Goal: Information Seeking & Learning: Compare options

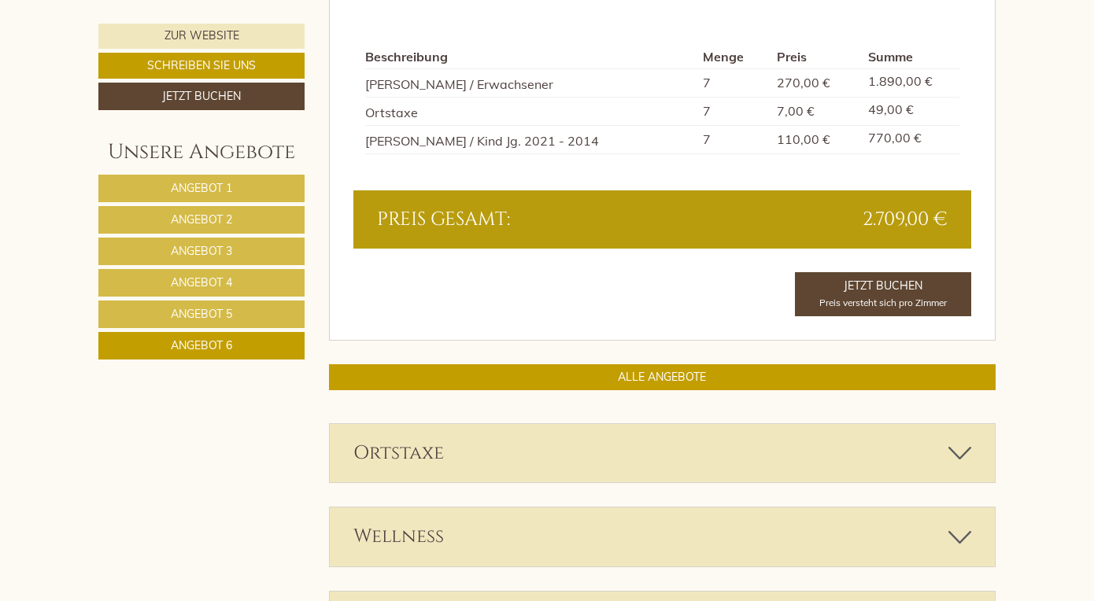
scroll to position [1404, 0]
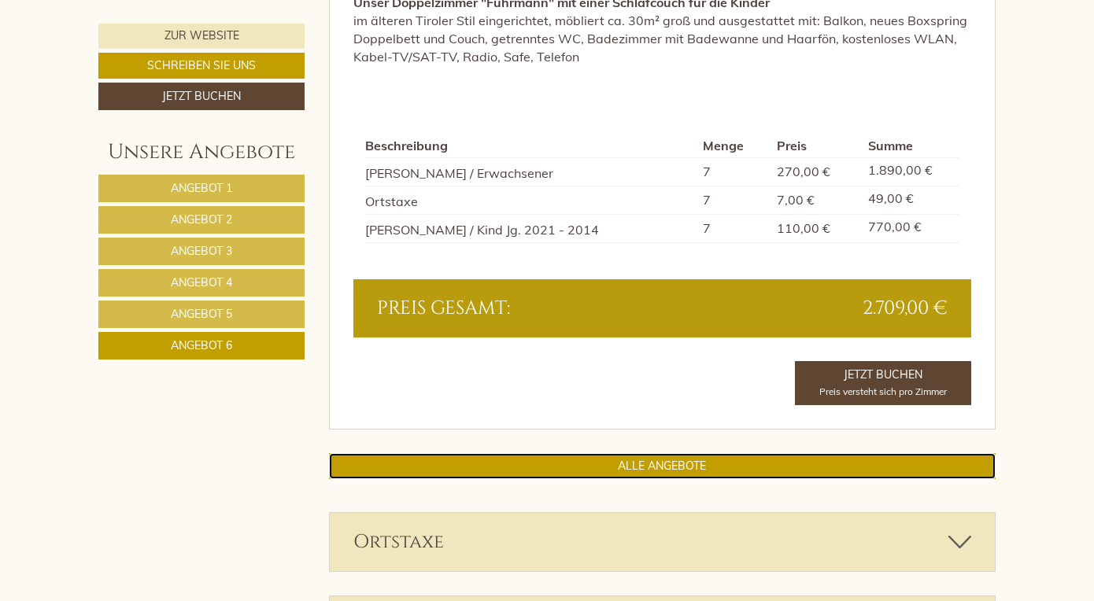
click at [568, 465] on link "ALLE ANGEBOTE" at bounding box center [662, 466] width 667 height 26
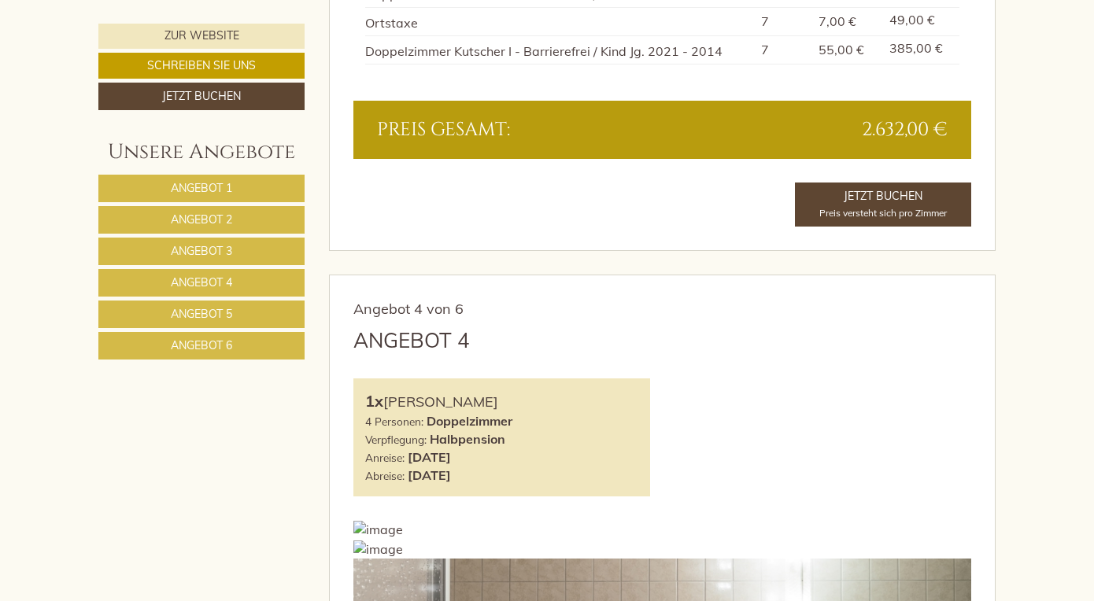
scroll to position [3698, 0]
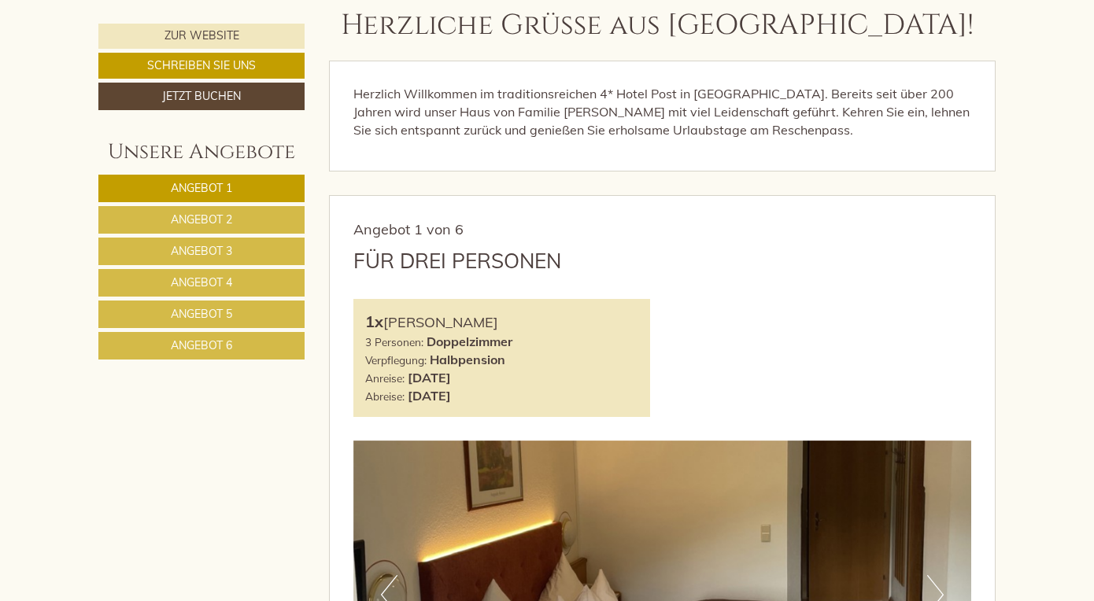
scroll to position [646, 0]
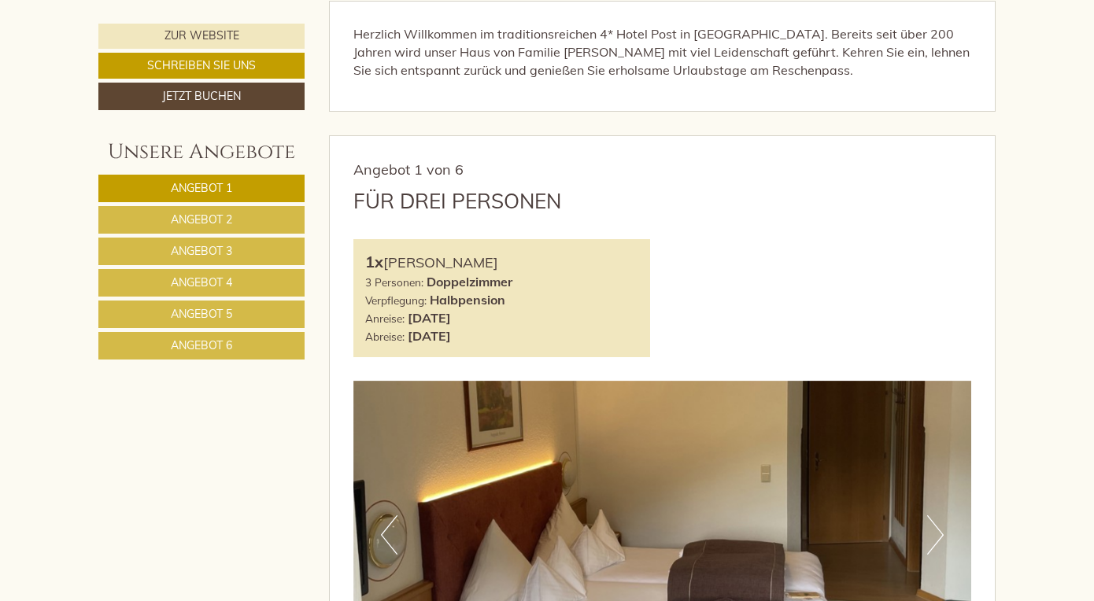
click at [226, 220] on span "Angebot 2" at bounding box center [201, 219] width 61 height 14
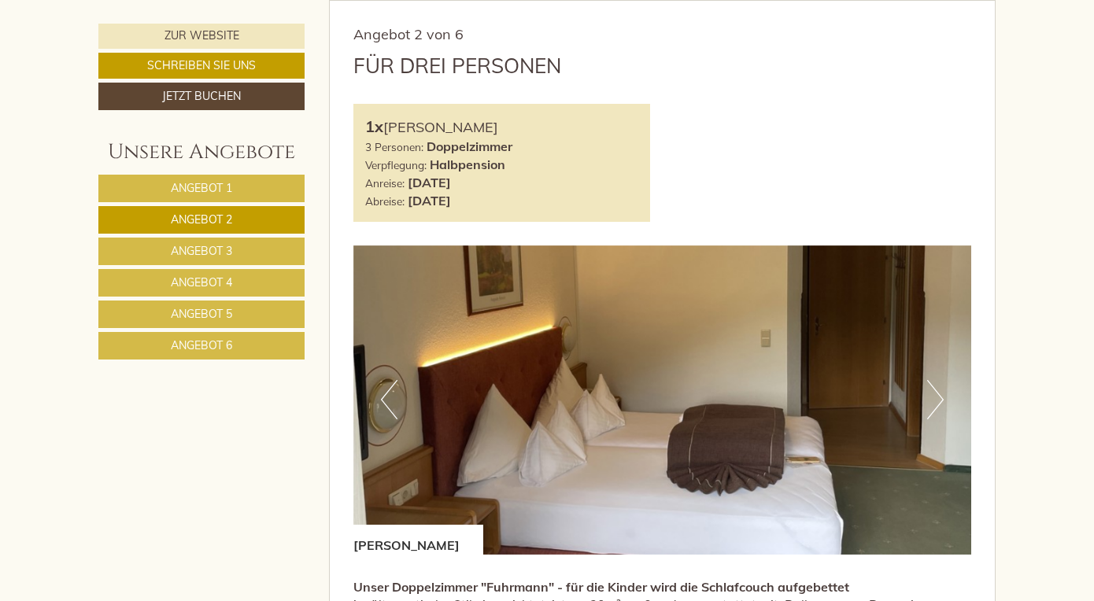
click at [215, 248] on span "Angebot 3" at bounding box center [201, 251] width 61 height 14
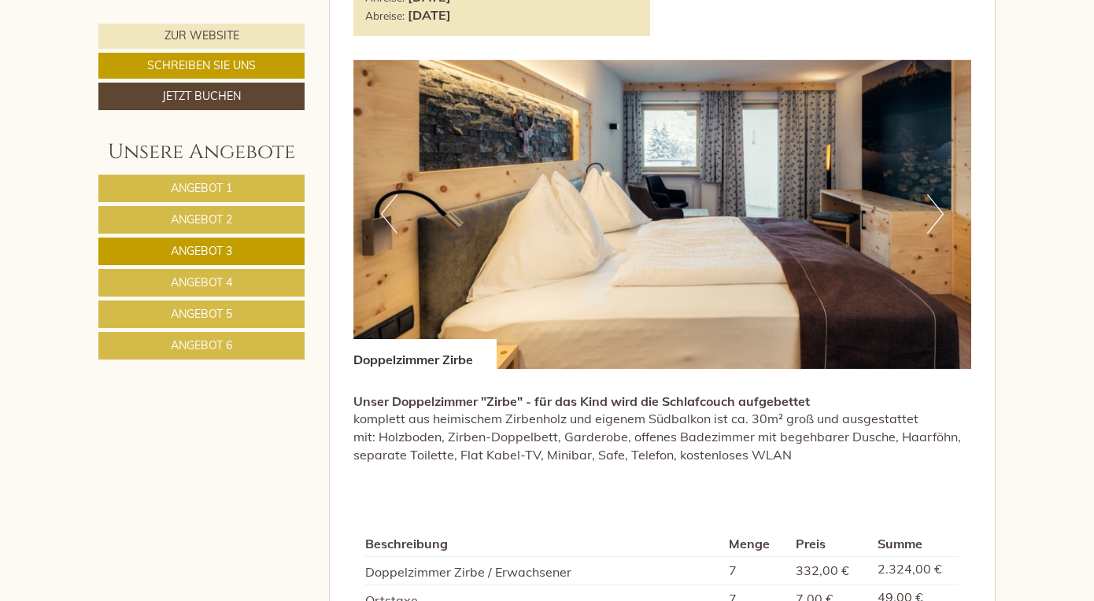
scroll to position [1036, 0]
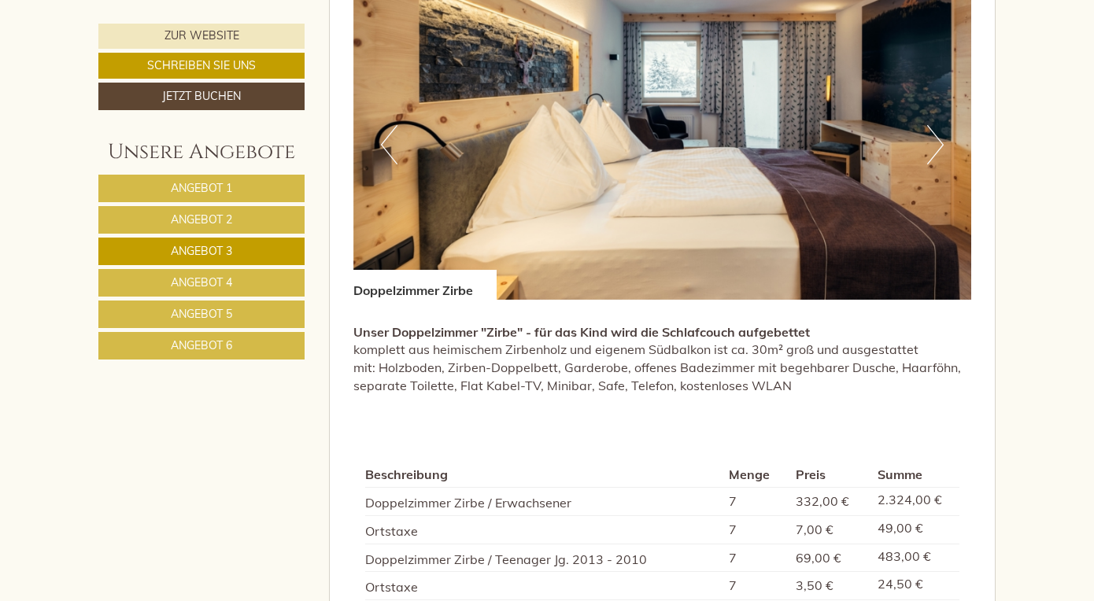
click at [241, 288] on link "Angebot 4" at bounding box center [201, 283] width 206 height 28
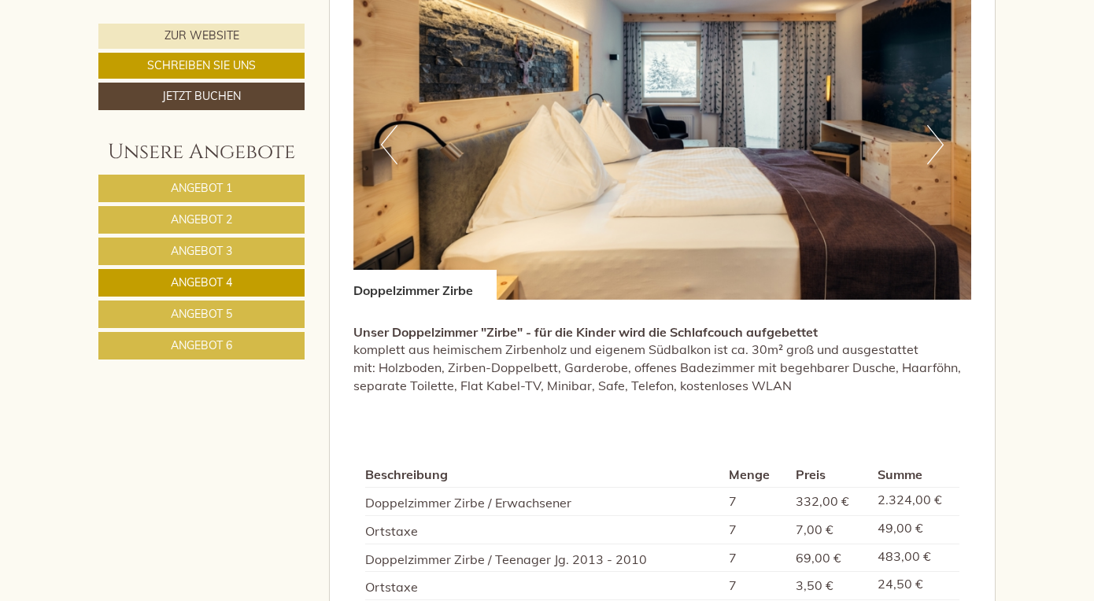
scroll to position [781, 0]
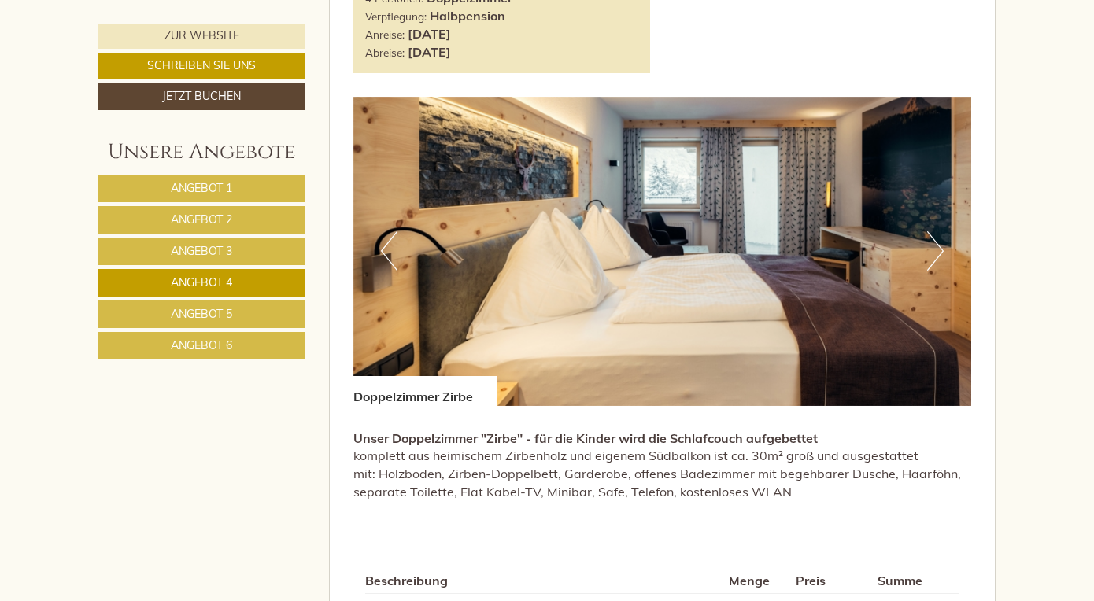
click at [228, 320] on span "Angebot 5" at bounding box center [201, 314] width 61 height 14
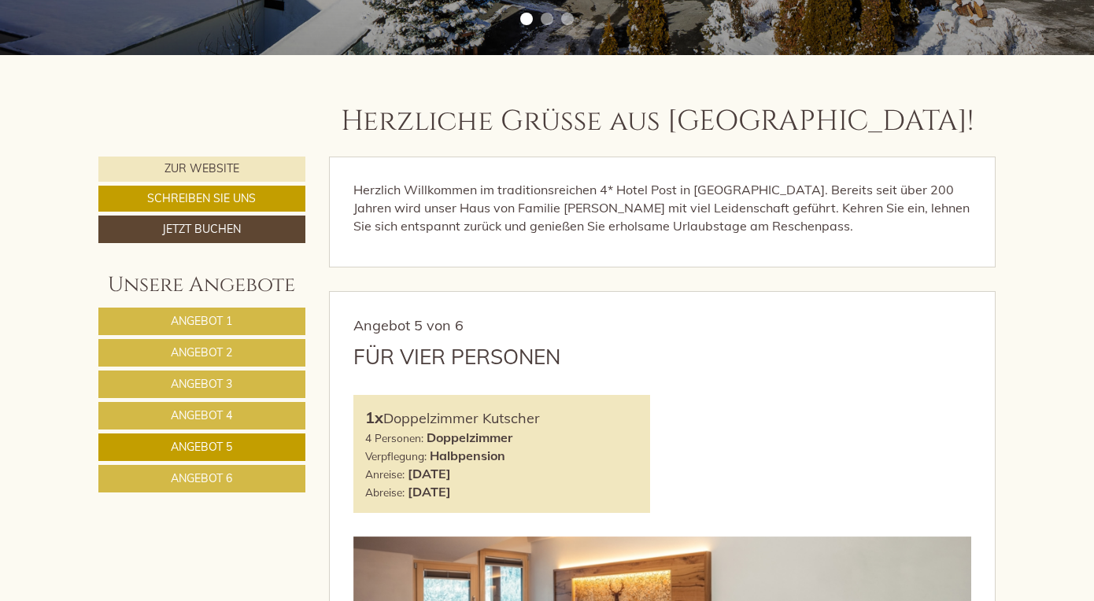
scroll to position [449, 0]
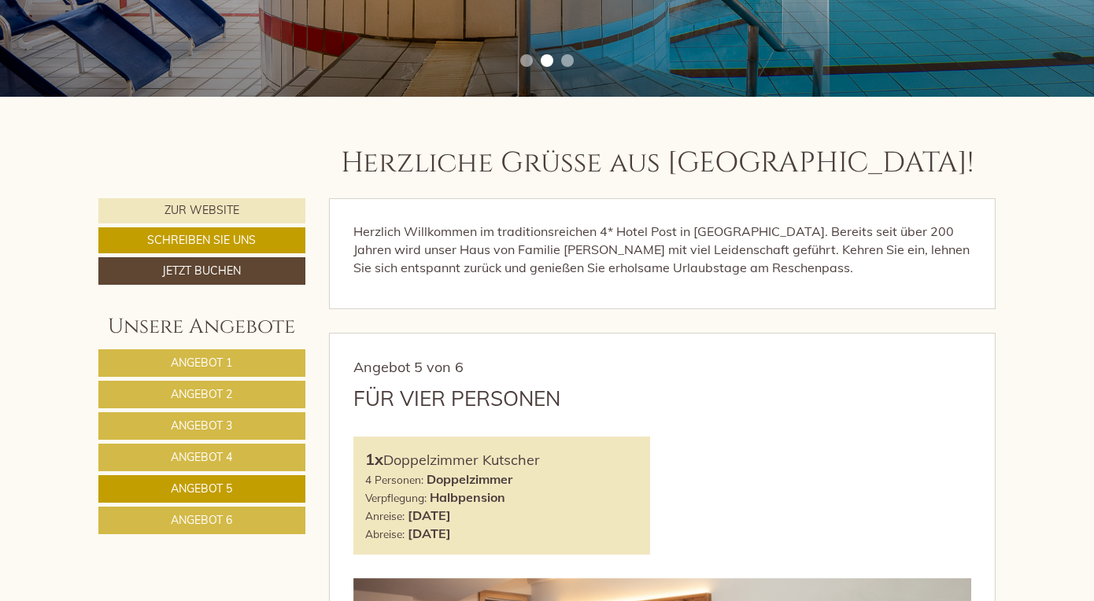
click at [223, 355] on link "Angebot 1" at bounding box center [201, 363] width 207 height 28
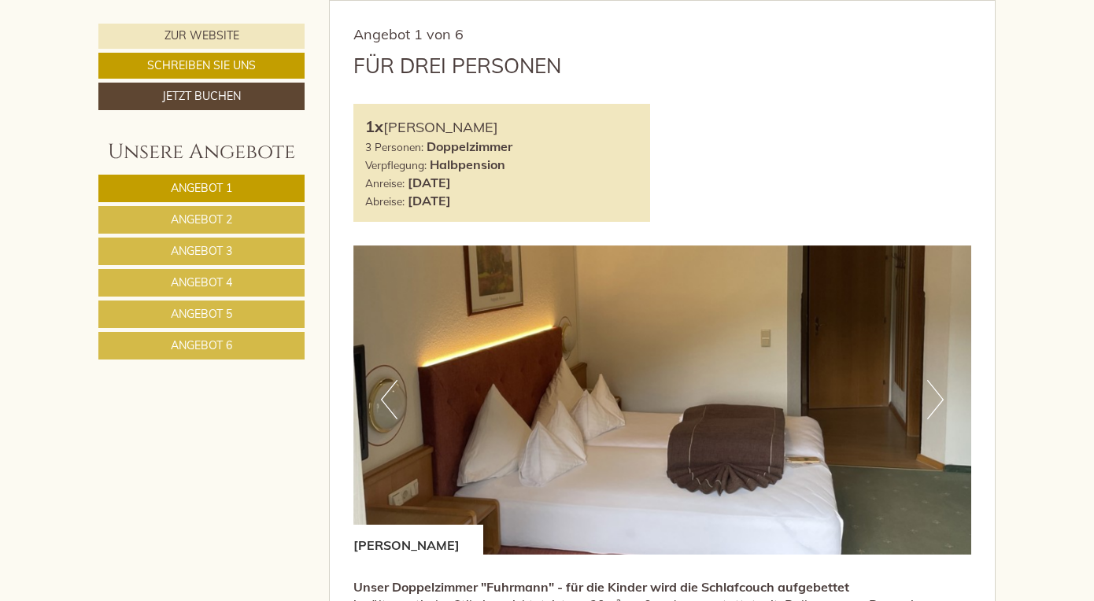
click at [227, 232] on link "Angebot 2" at bounding box center [201, 220] width 206 height 28
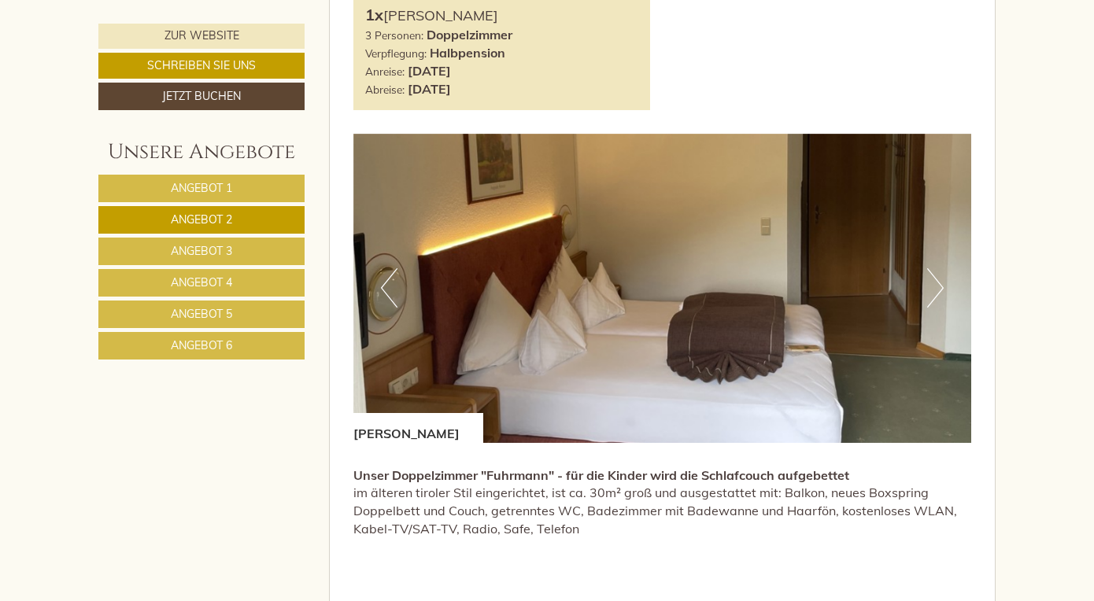
scroll to position [1026, 0]
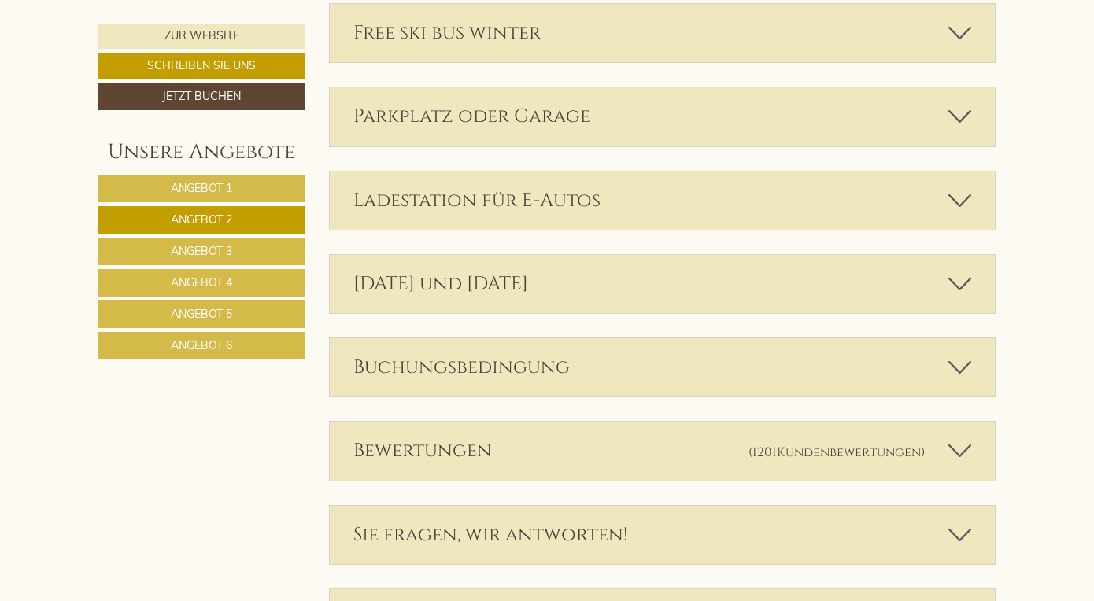
click at [251, 246] on link "Angebot 3" at bounding box center [201, 252] width 206 height 28
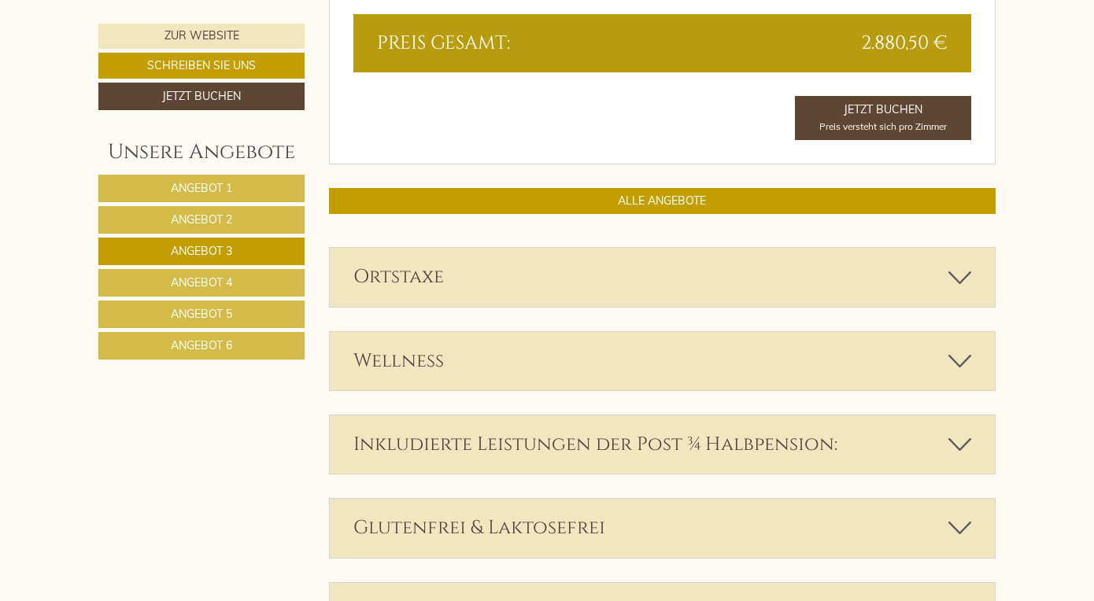
scroll to position [1716, 0]
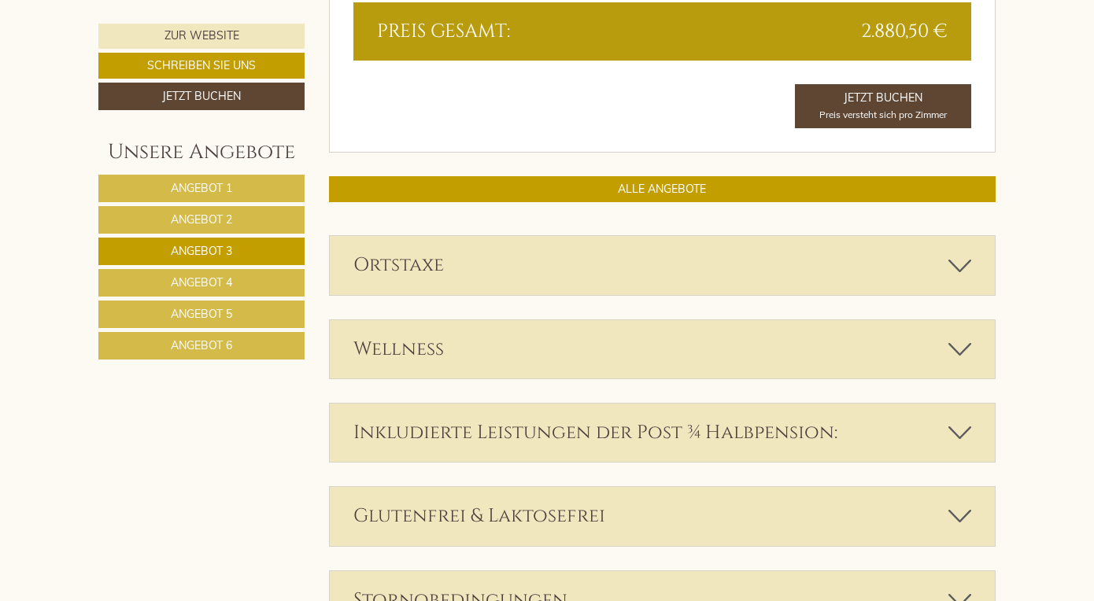
click at [234, 287] on link "Angebot 4" at bounding box center [201, 283] width 206 height 28
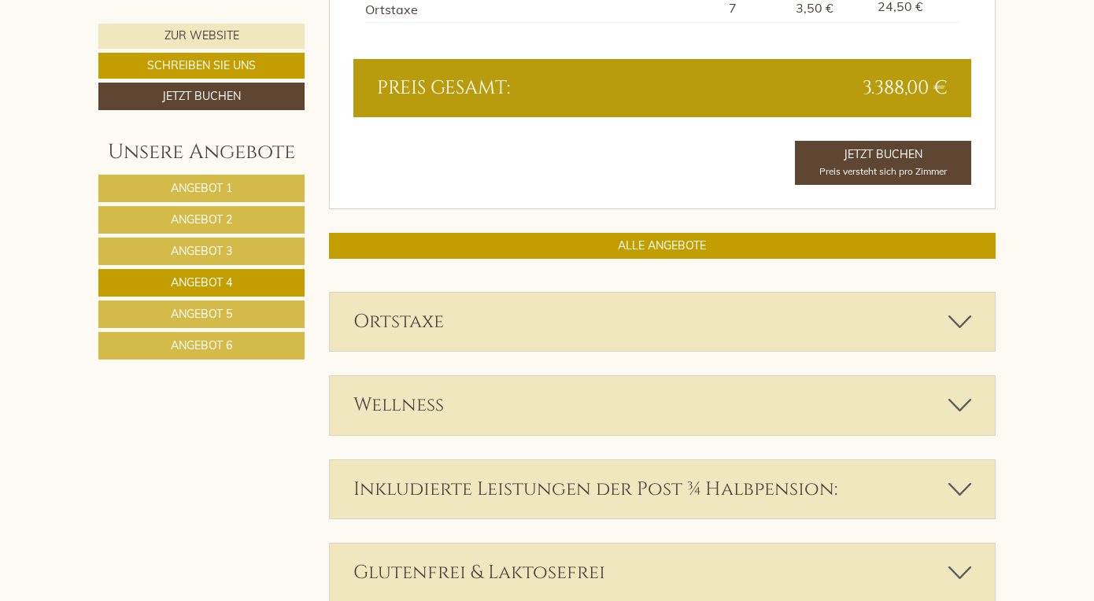
scroll to position [781, 0]
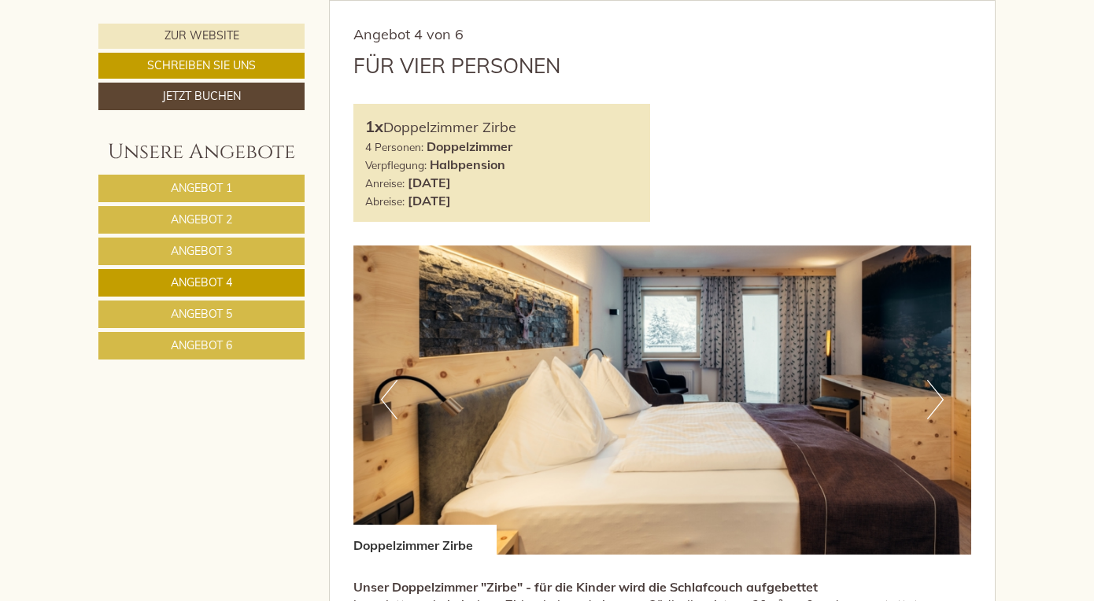
click at [272, 316] on link "Angebot 5" at bounding box center [201, 315] width 206 height 28
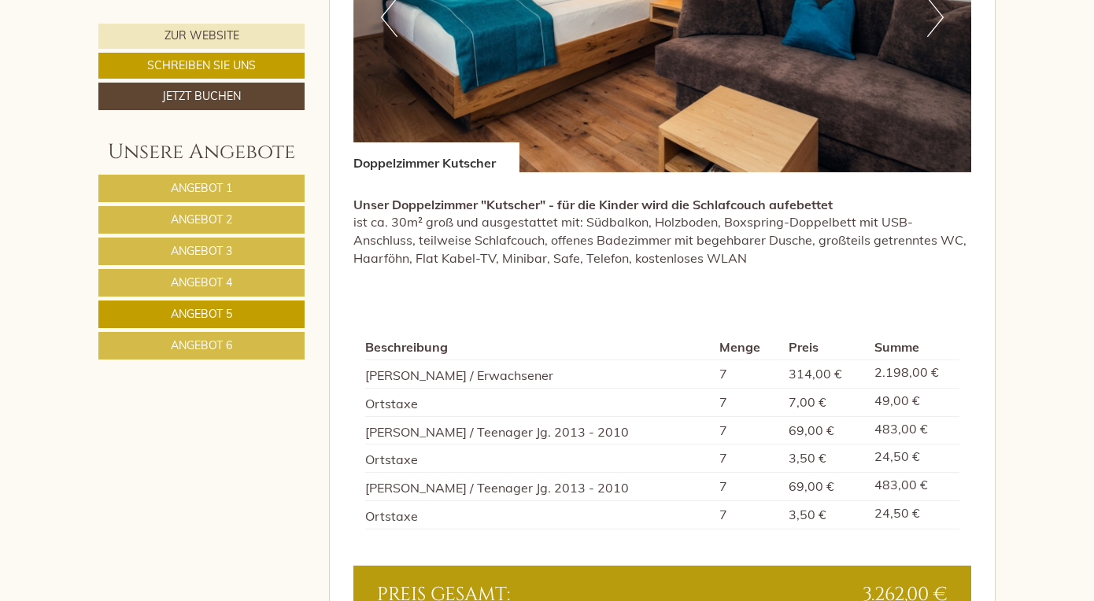
scroll to position [1161, 0]
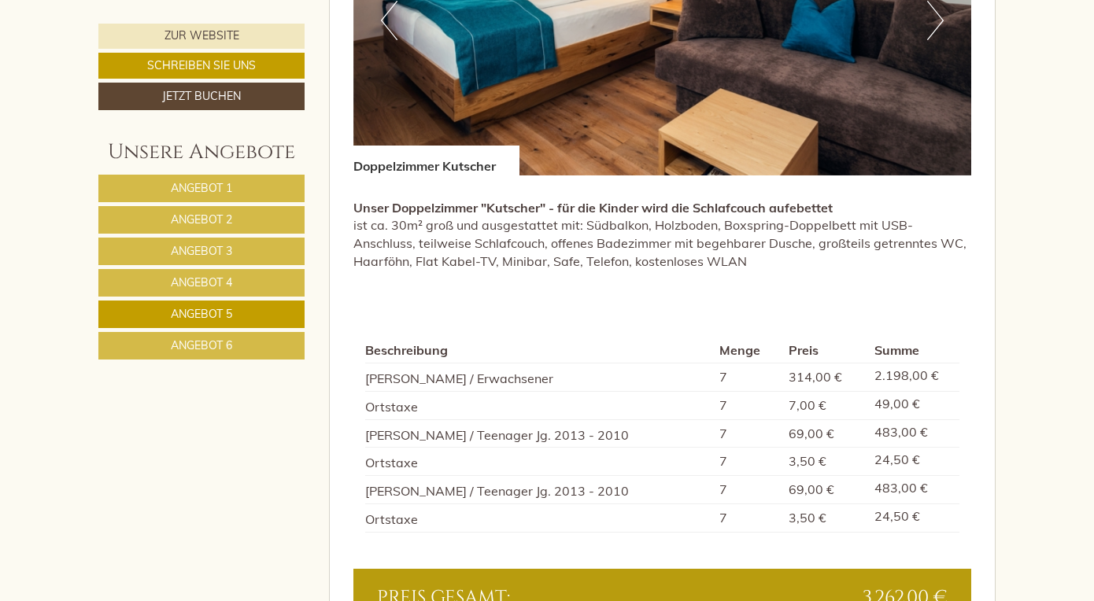
click at [228, 279] on span "Angebot 4" at bounding box center [201, 282] width 61 height 14
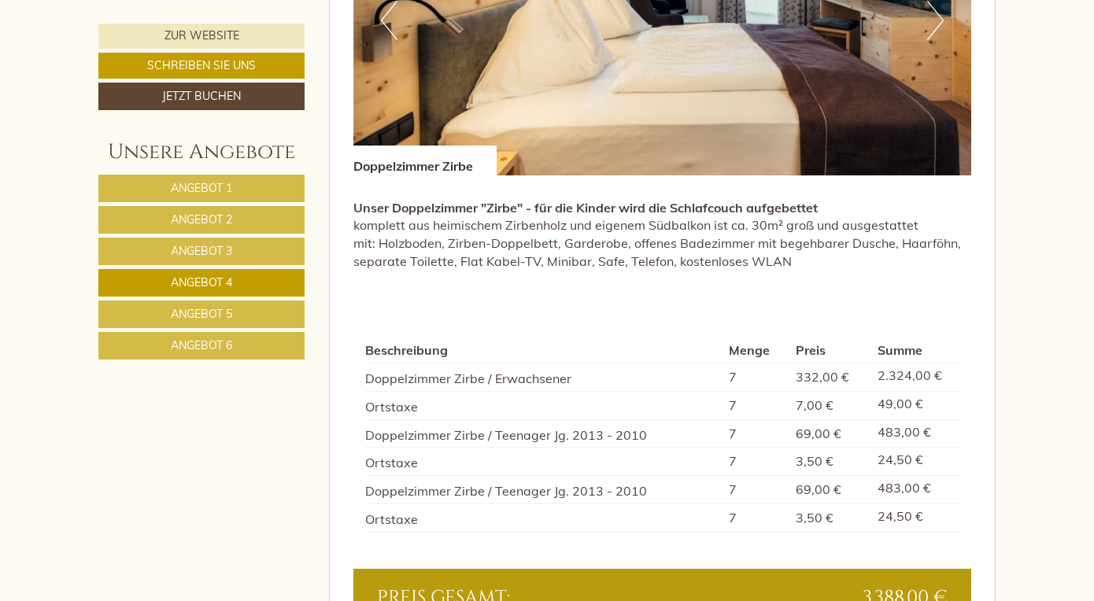
scroll to position [781, 0]
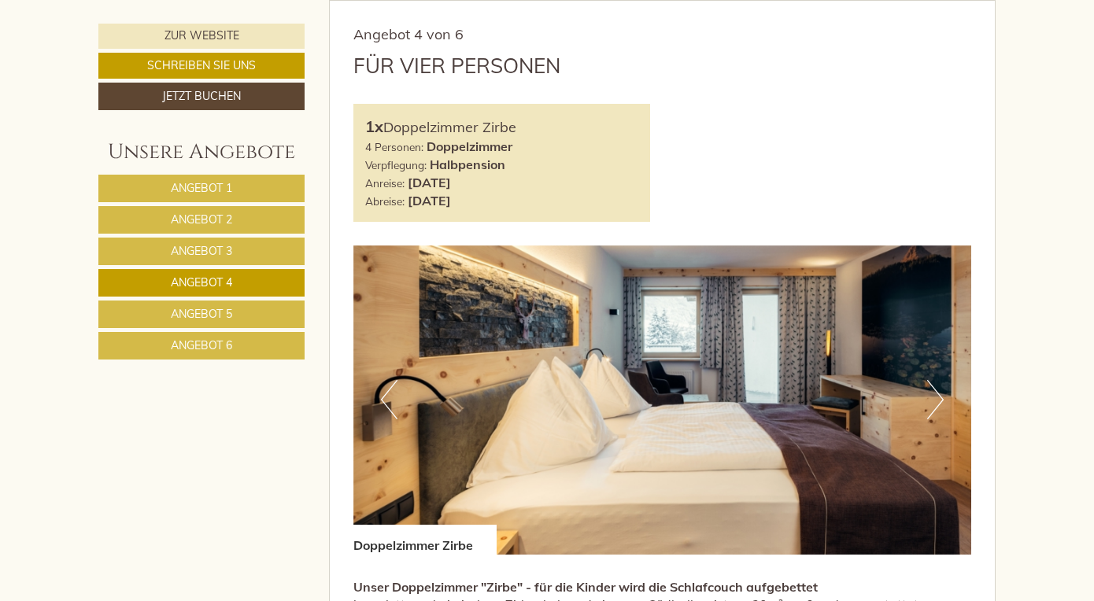
click at [209, 344] on span "Angebot 6" at bounding box center [201, 345] width 61 height 14
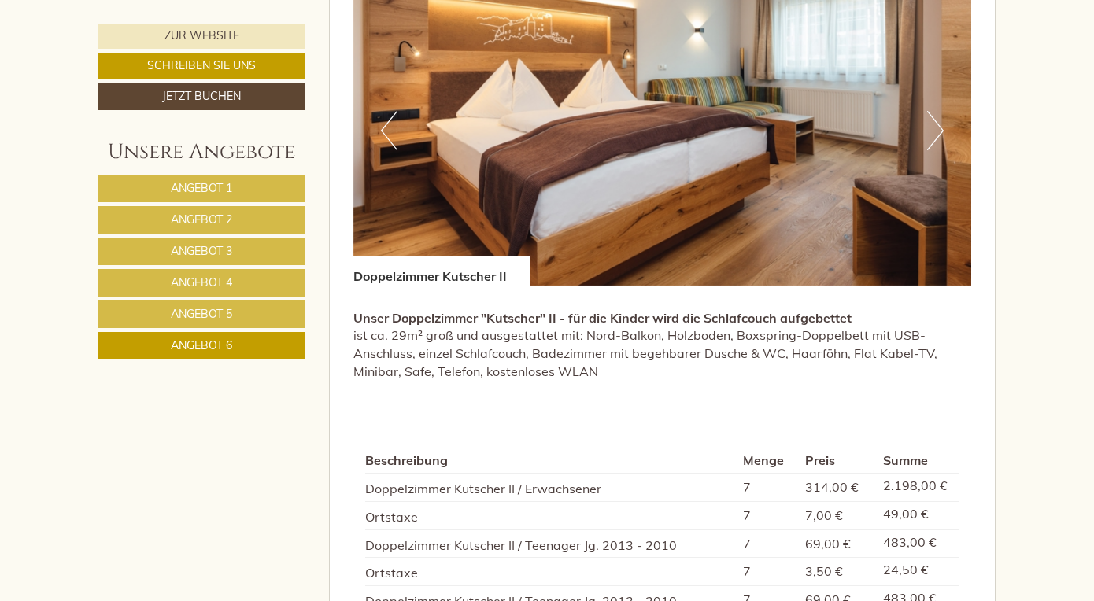
scroll to position [1048, 0]
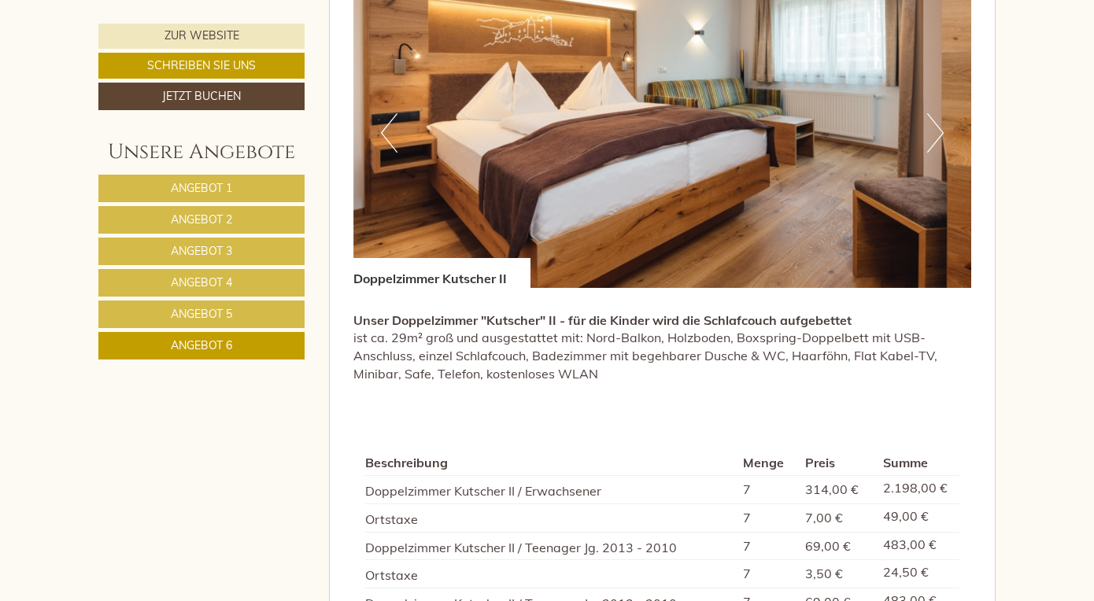
click at [205, 185] on span "Angebot 1" at bounding box center [201, 188] width 61 height 14
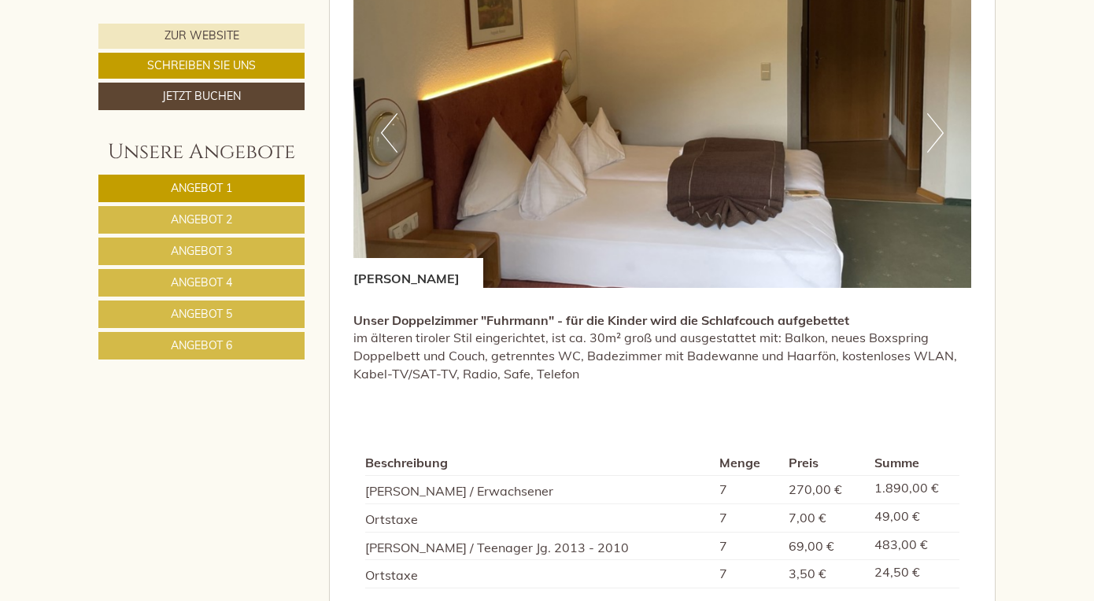
scroll to position [781, 0]
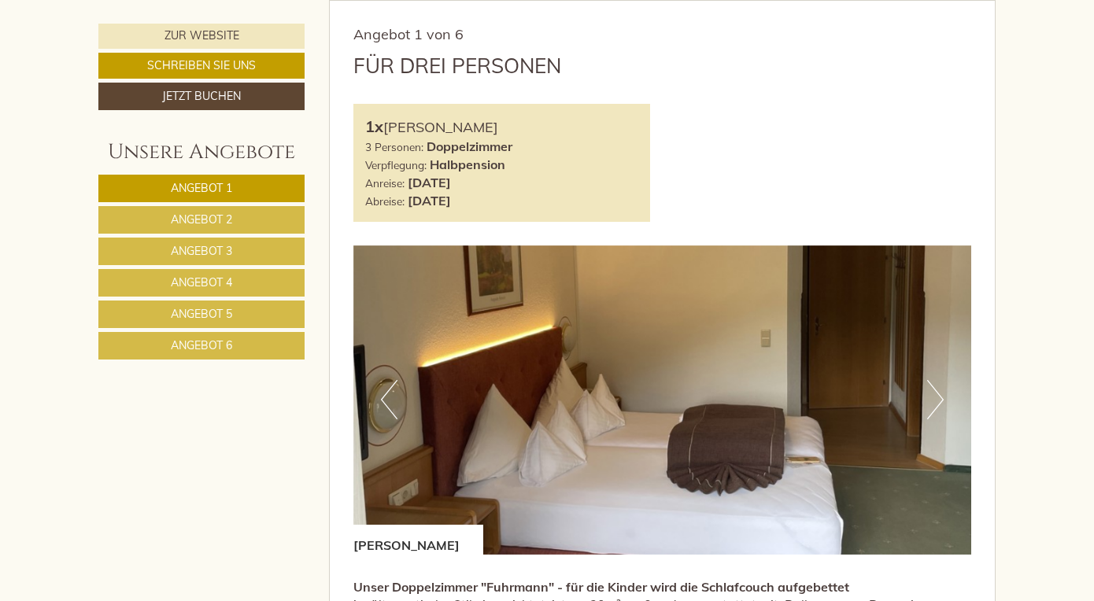
click at [224, 247] on span "Angebot 3" at bounding box center [201, 251] width 61 height 14
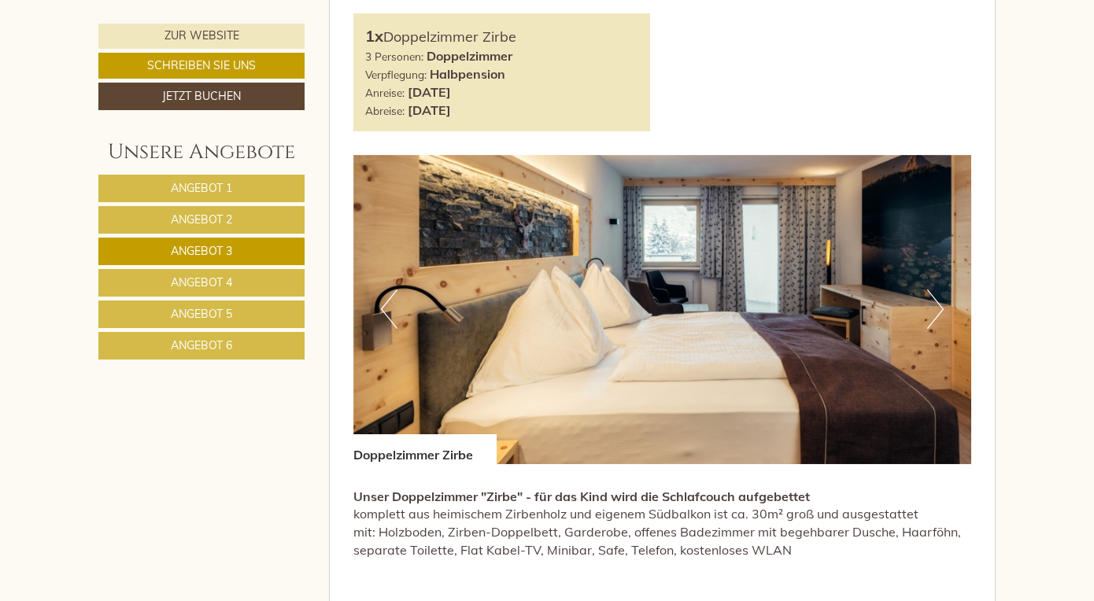
scroll to position [870, 0]
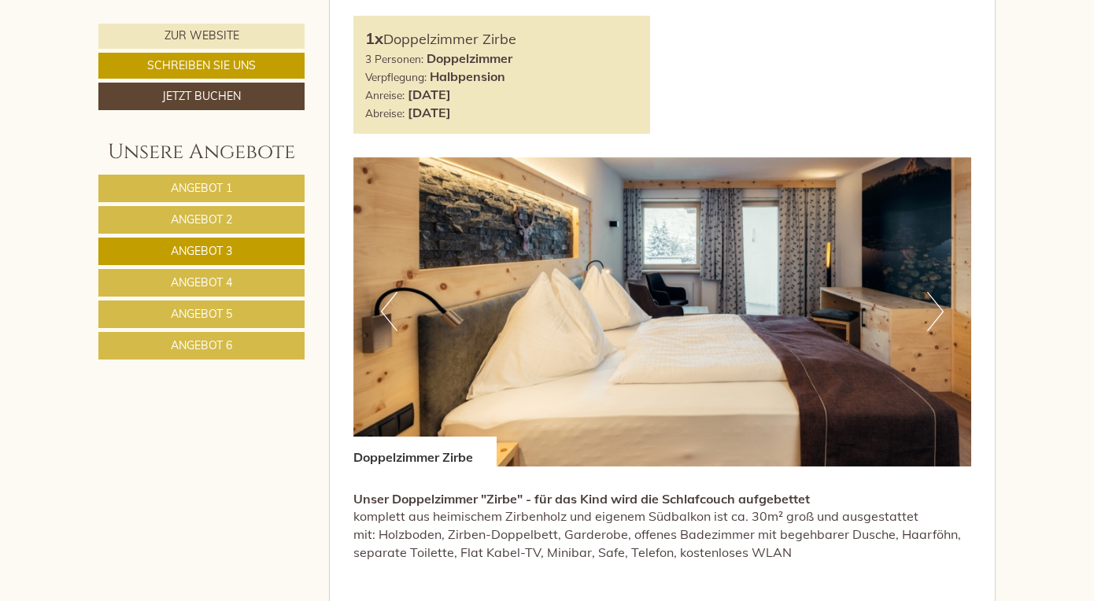
click at [925, 311] on img at bounding box center [662, 311] width 619 height 309
